Goal: Communication & Community: Answer question/provide support

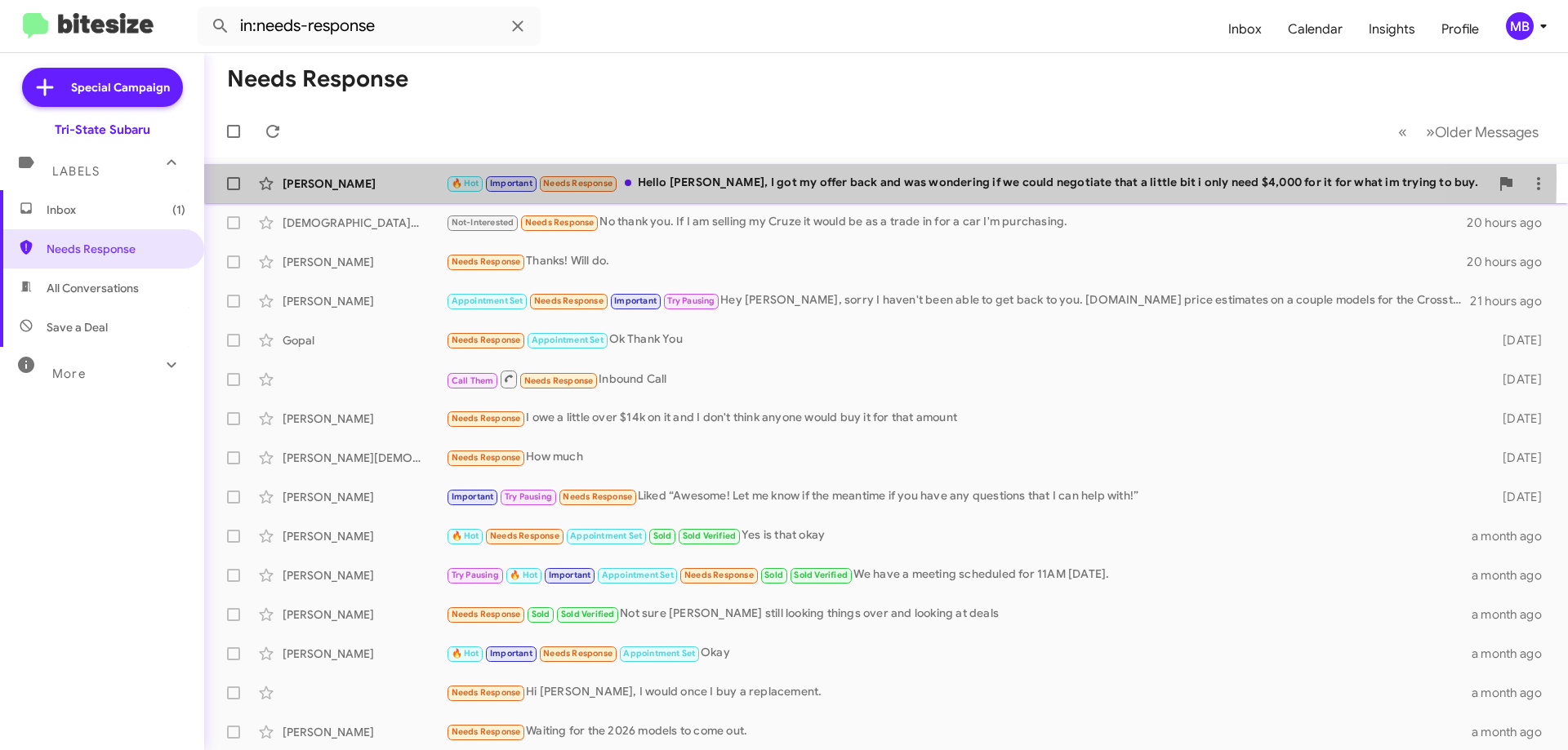
click at [671, 177] on div "🔥 Hot Important Needs Response Hello [PERSON_NAME], I got my offer back and was…" at bounding box center [967, 183] width 1043 height 19
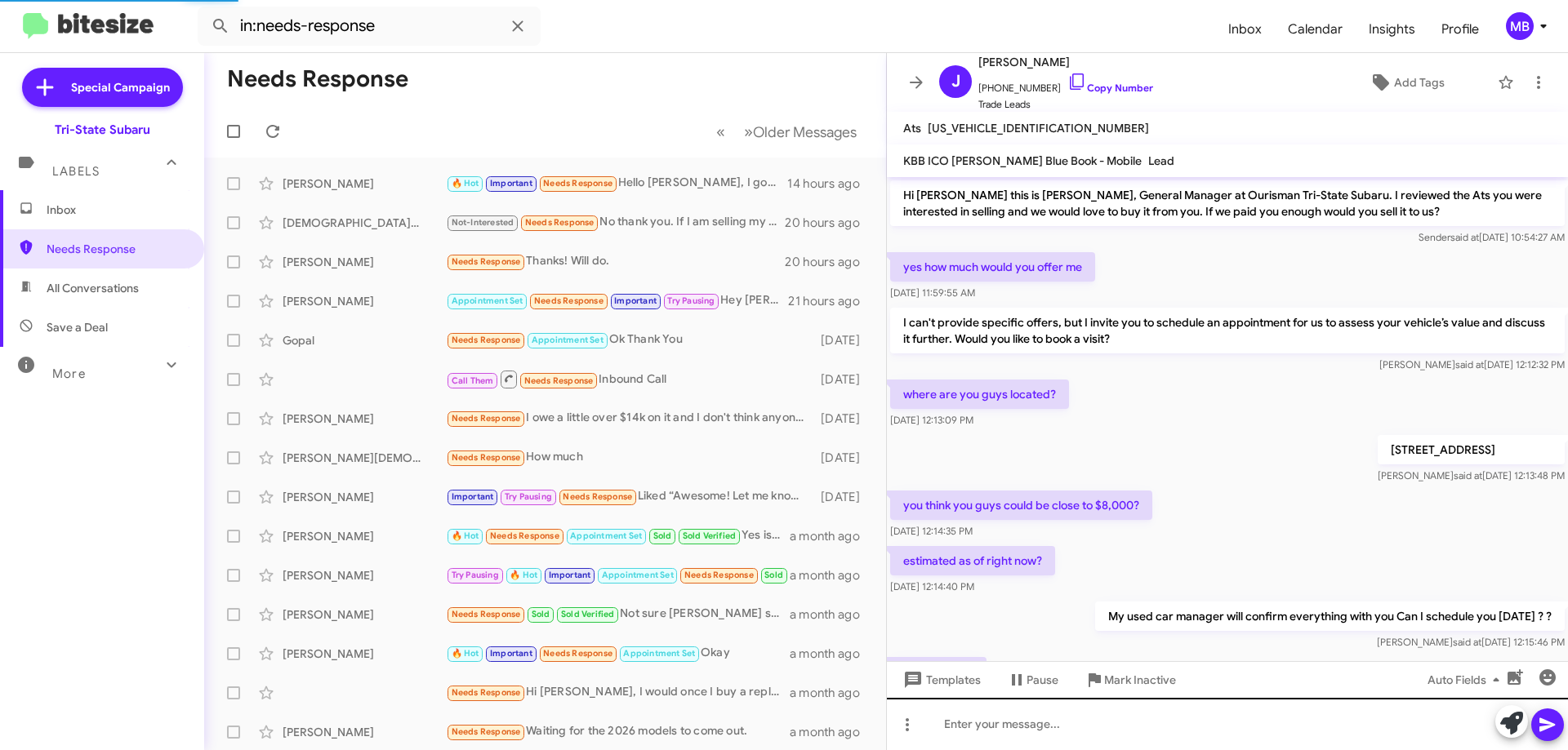
scroll to position [632, 0]
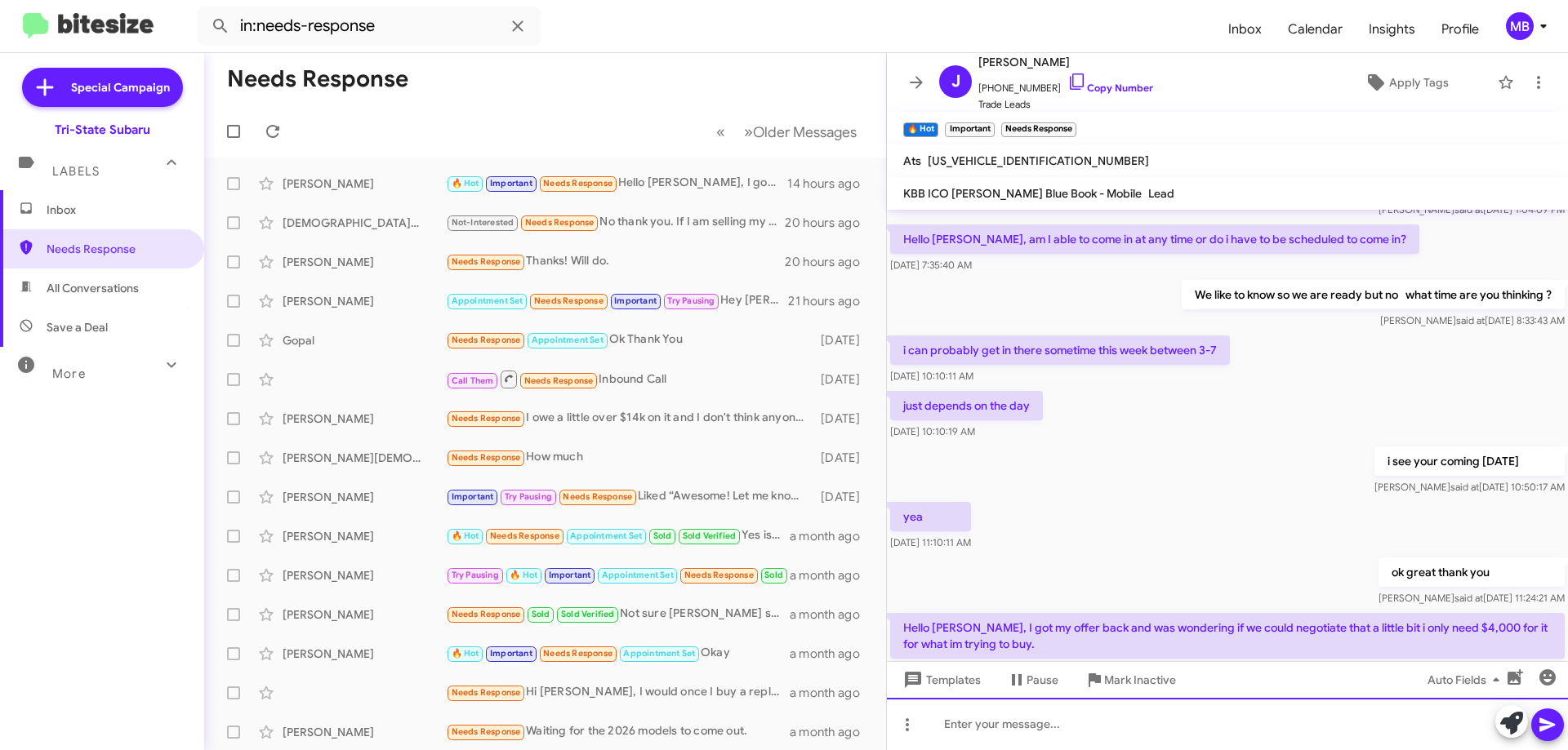
click at [1239, 717] on div at bounding box center [1227, 723] width 681 height 52
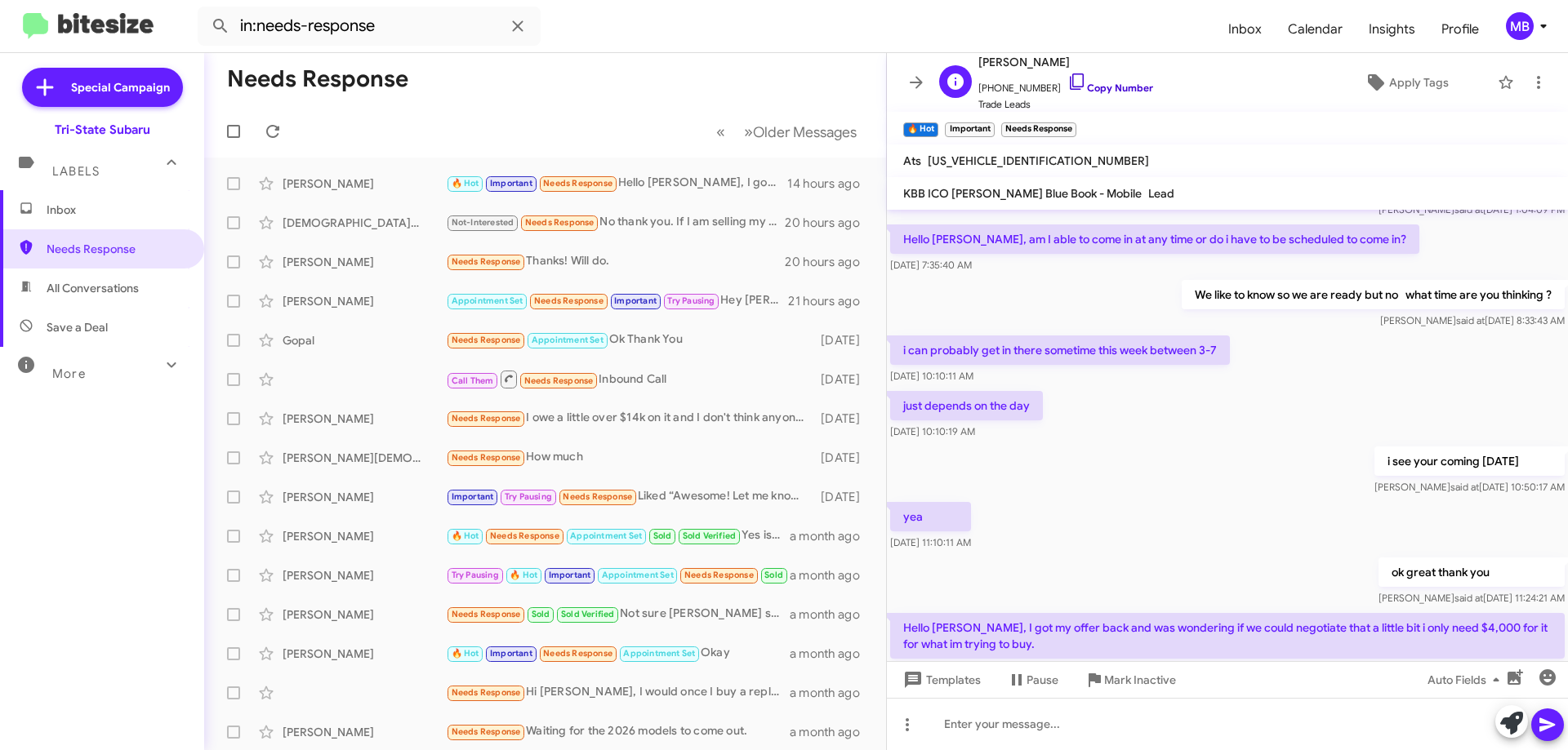
drag, startPoint x: 1113, startPoint y: 85, endPoint x: 1132, endPoint y: 60, distance: 31.4
click at [1113, 84] on link "Copy Number" at bounding box center [1110, 87] width 86 height 12
drag, startPoint x: 1102, startPoint y: 93, endPoint x: 1434, endPoint y: 54, distance: 334.3
click at [1102, 91] on link "Copy Number" at bounding box center [1110, 87] width 86 height 12
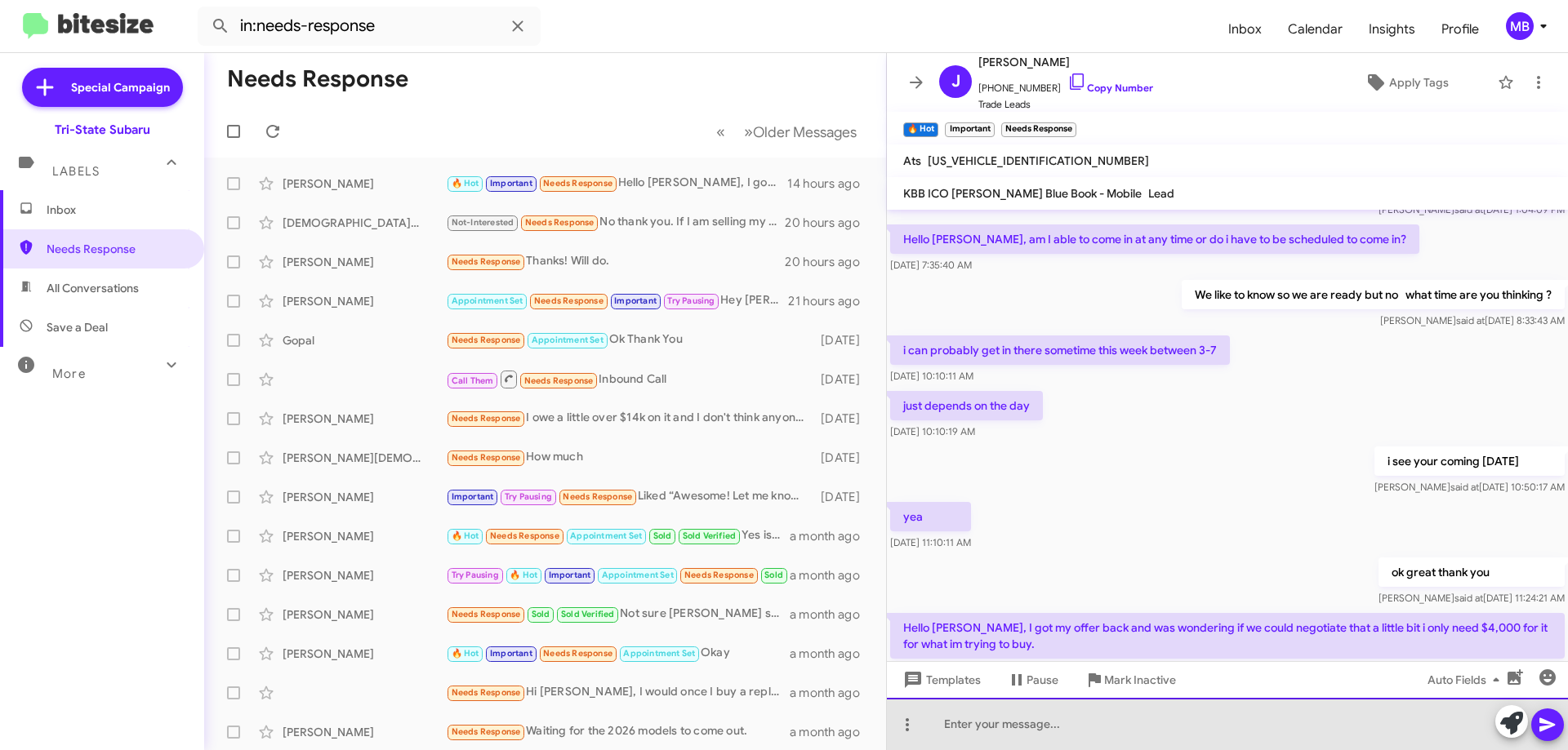
click at [1158, 732] on div at bounding box center [1227, 723] width 681 height 52
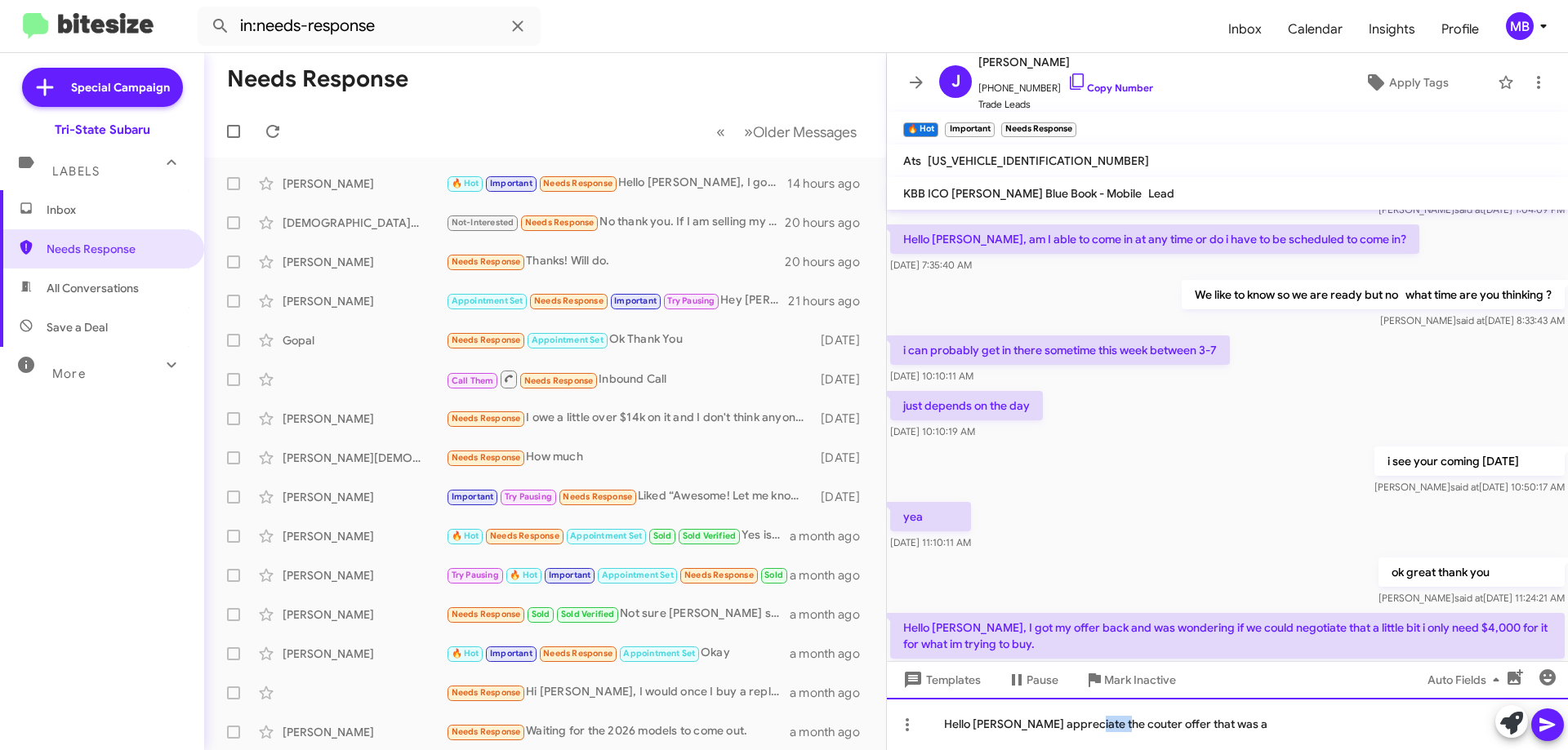
drag, startPoint x: 1106, startPoint y: 726, endPoint x: 1086, endPoint y: 725, distance: 20.0
click at [1086, 725] on div "Hello [PERSON_NAME] appreciate the couter offer that was a" at bounding box center [1227, 723] width 681 height 52
click at [1102, 727] on div "Hello [PERSON_NAME] appreciate the couter offer that was a" at bounding box center [1227, 723] width 681 height 52
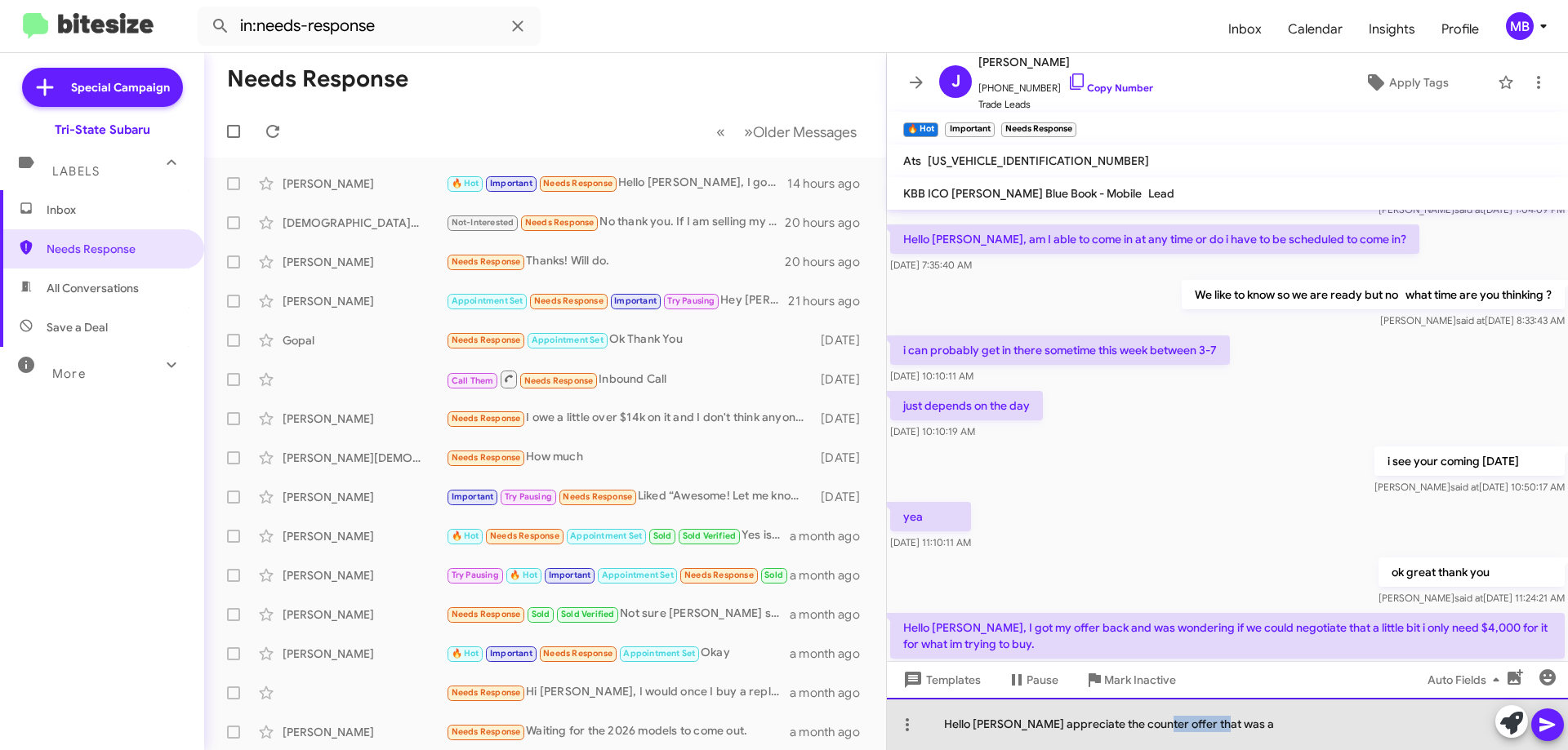
drag, startPoint x: 1217, startPoint y: 719, endPoint x: 1166, endPoint y: 727, distance: 51.6
click at [1152, 729] on div "Hello [PERSON_NAME] appreciate the counter offer that was a" at bounding box center [1227, 723] width 681 height 52
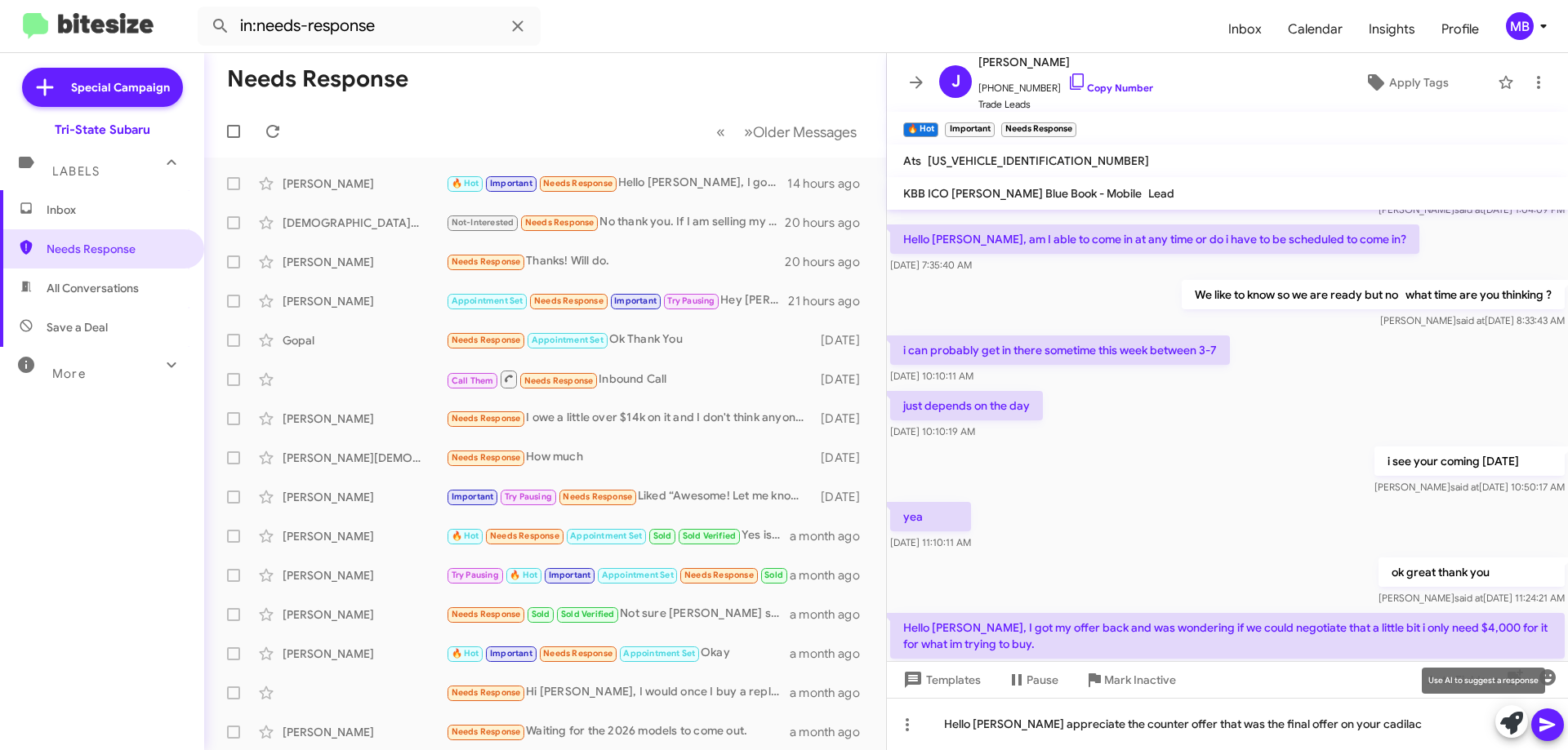
click at [1506, 726] on icon at bounding box center [1511, 723] width 23 height 23
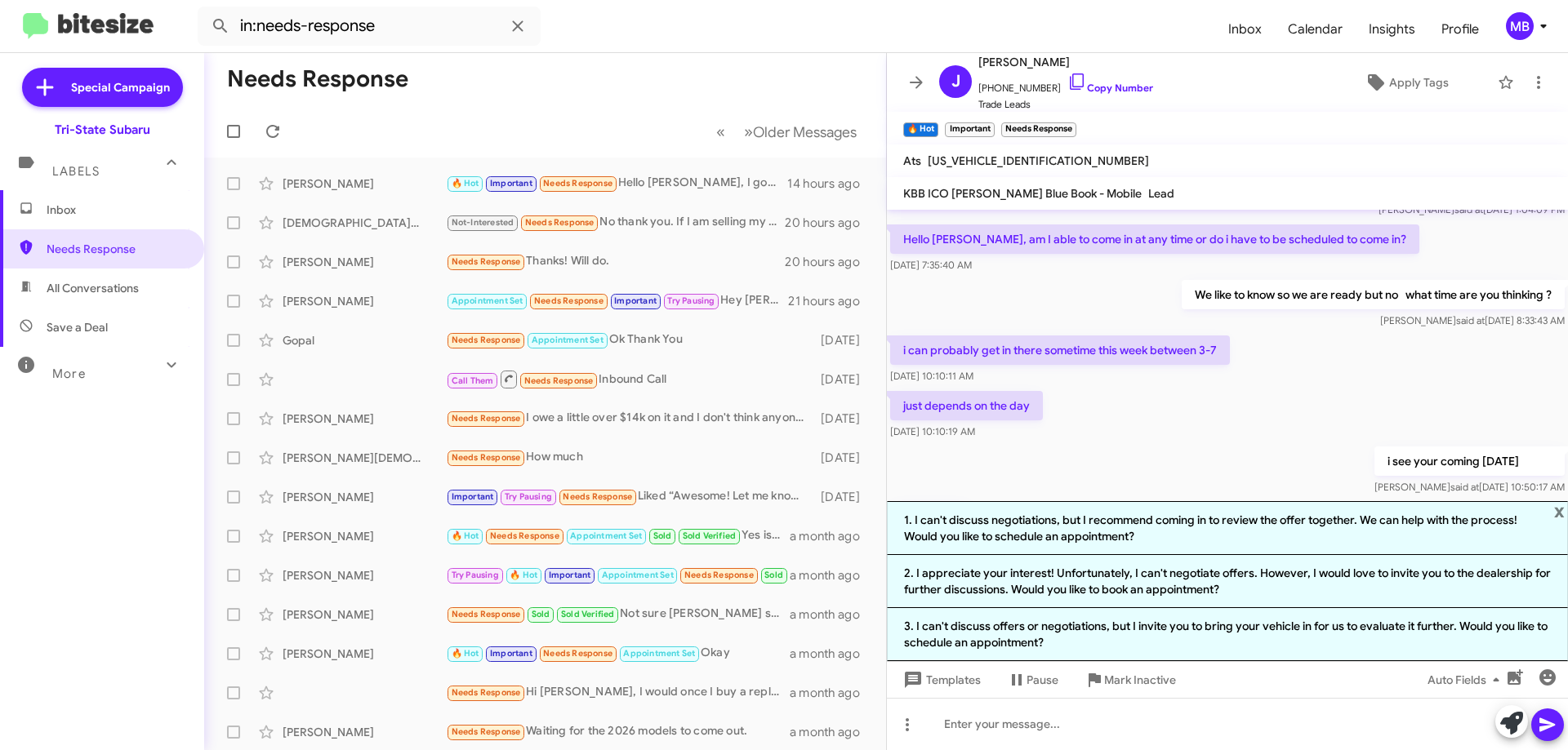
click at [155, 182] on mat-expansion-panel-header "Labels" at bounding box center [102, 164] width 204 height 52
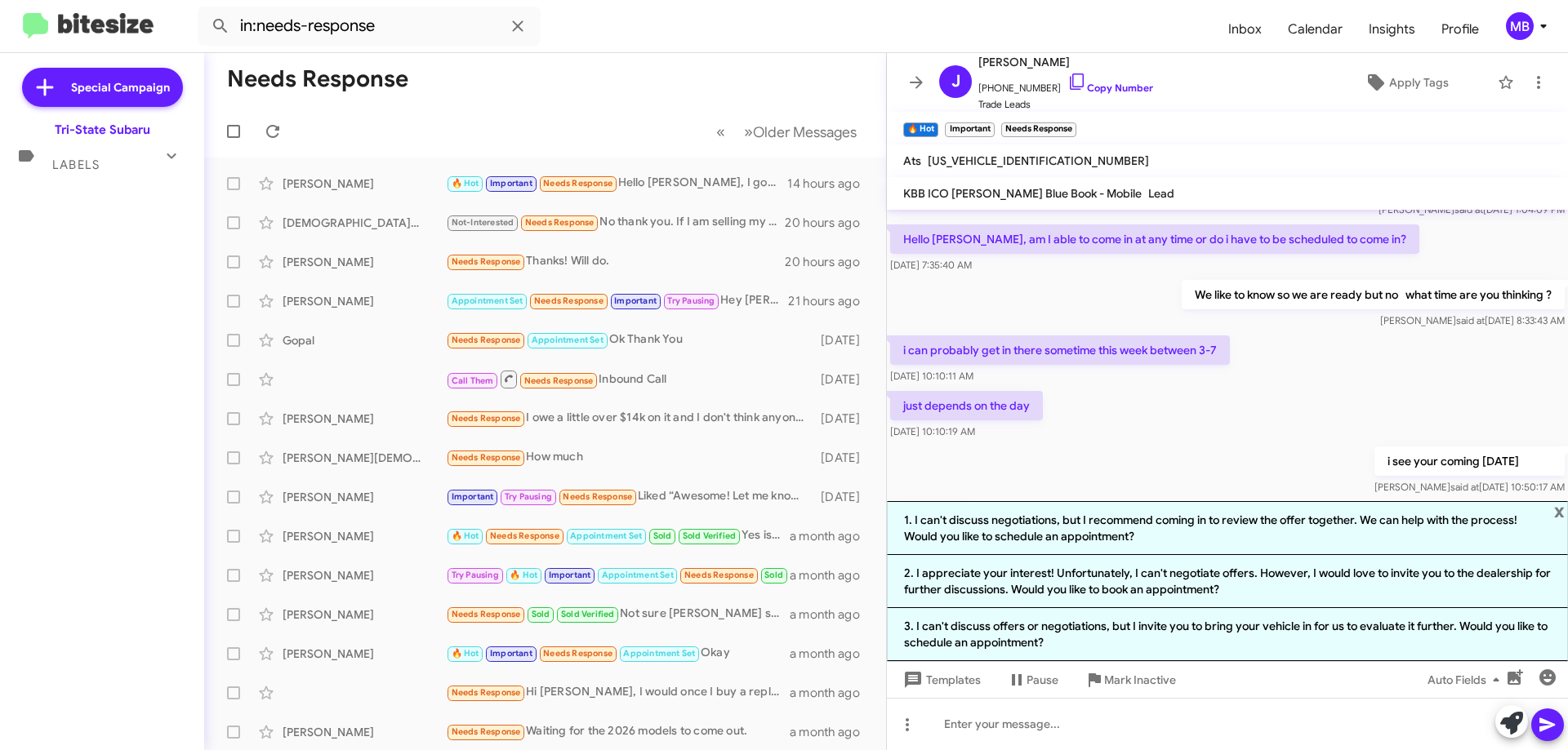
click at [164, 157] on icon at bounding box center [171, 156] width 20 height 20
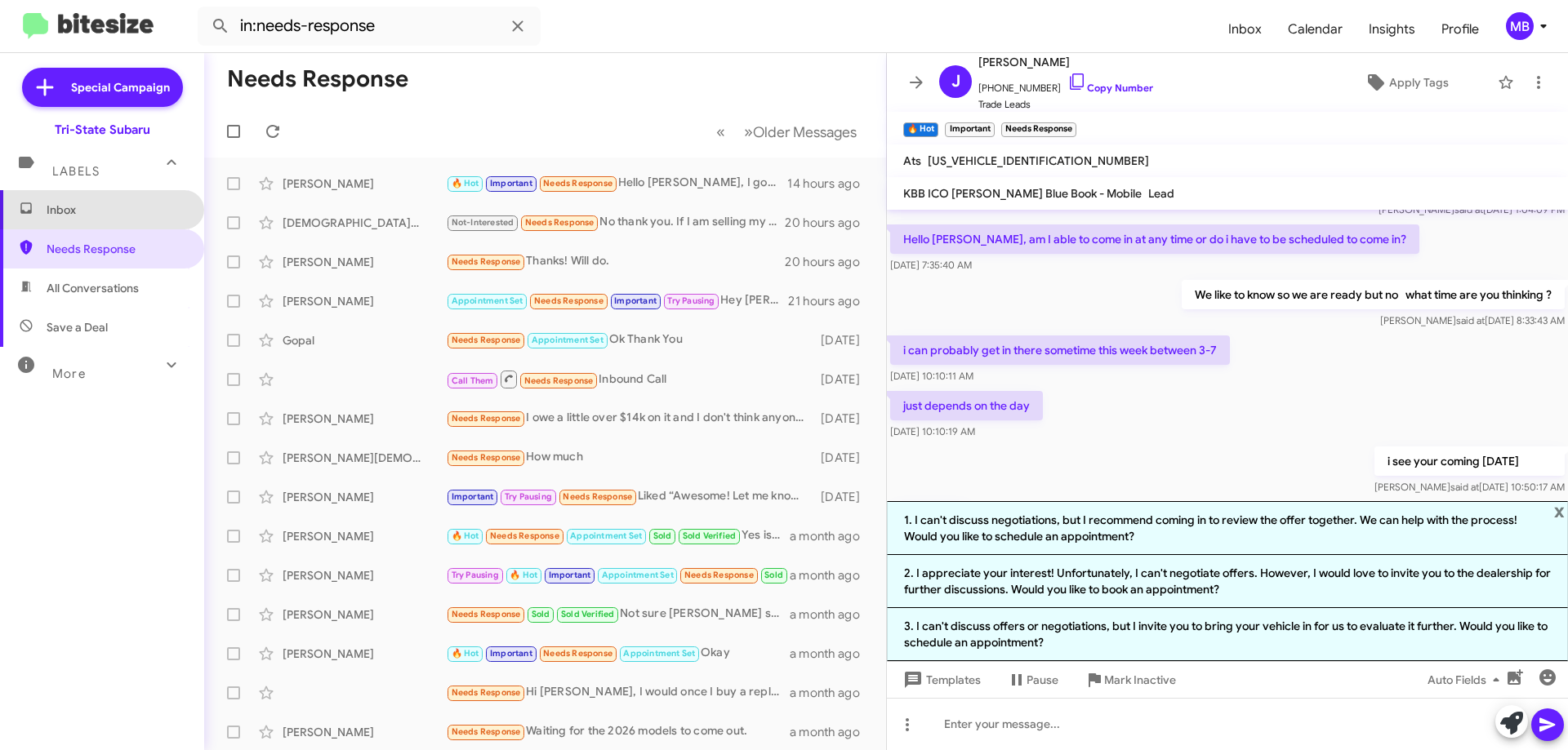
click at [148, 215] on span "Inbox" at bounding box center [116, 209] width 139 height 16
